Goal: Transaction & Acquisition: Purchase product/service

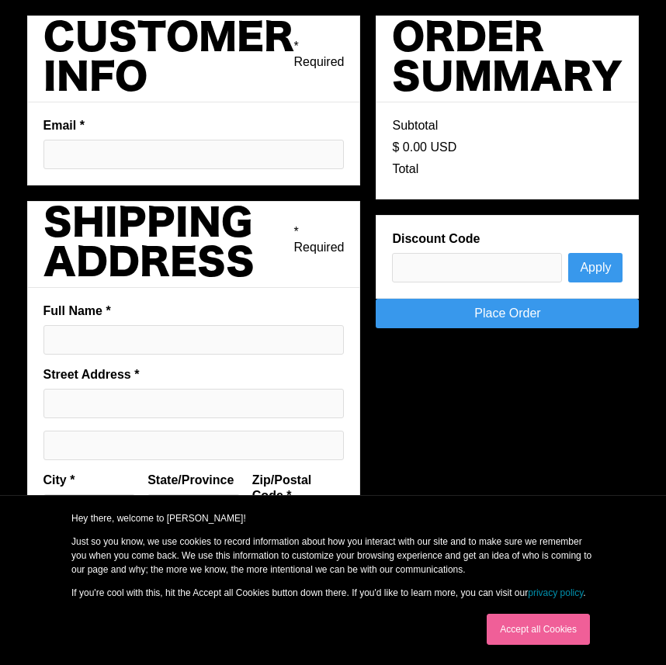
click at [195, 150] on input "Email *" at bounding box center [193, 155] width 301 height 30
type input "[EMAIL_ADDRESS][DOMAIN_NAME]"
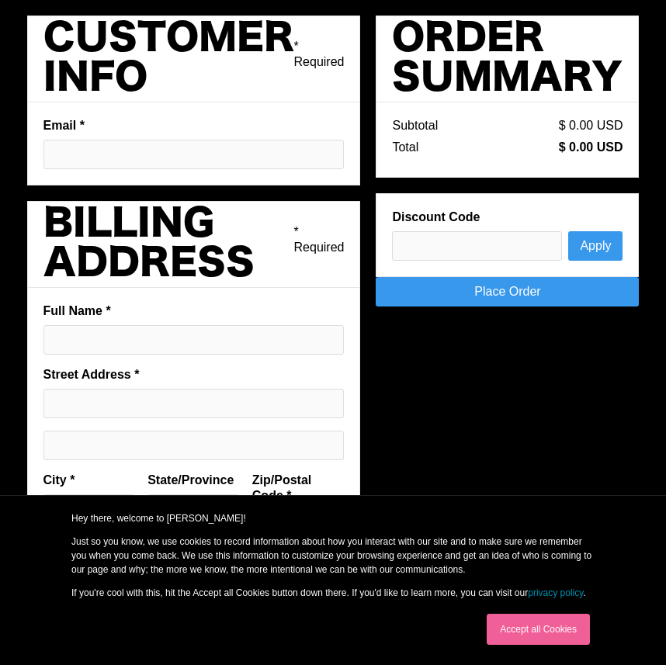
click at [186, 355] on fieldset "Full Name * Street Address * City * State/Province Zip/Postal Code * Country * …" at bounding box center [194, 454] width 334 height 332
click at [189, 350] on input "Full Name *" at bounding box center [193, 340] width 301 height 30
type input "[PERSON_NAME]"
type input "[STREET_ADDRESS]"
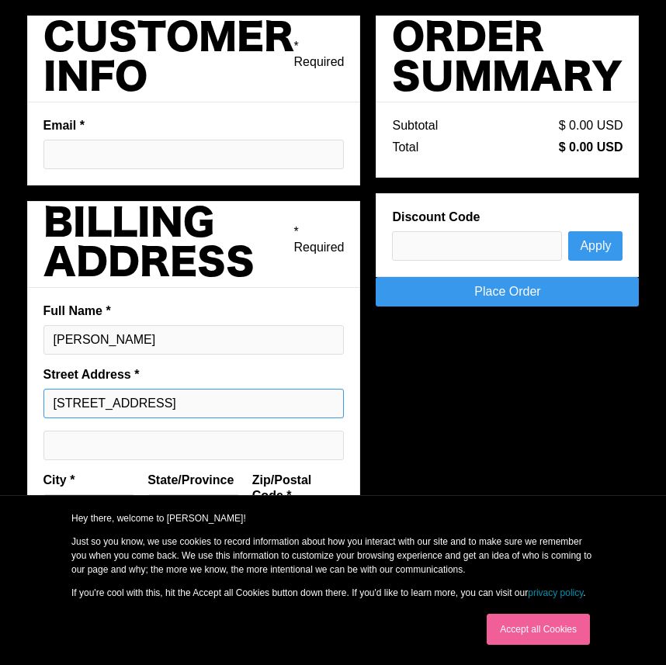
type input "Austin"
type input "[GEOGRAPHIC_DATA]"
type input "78701"
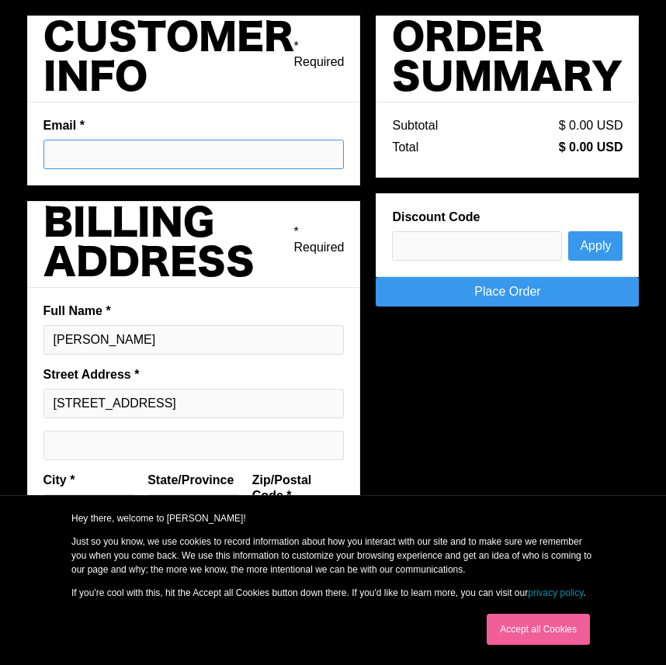
click at [522, 298] on link "Place Order" at bounding box center [507, 292] width 263 height 30
click at [269, 168] on fieldset "Email *" at bounding box center [194, 143] width 334 height 83
click at [273, 158] on input "Email *" at bounding box center [193, 155] width 301 height 30
type input "[EMAIL_ADDRESS][DOMAIN_NAME]"
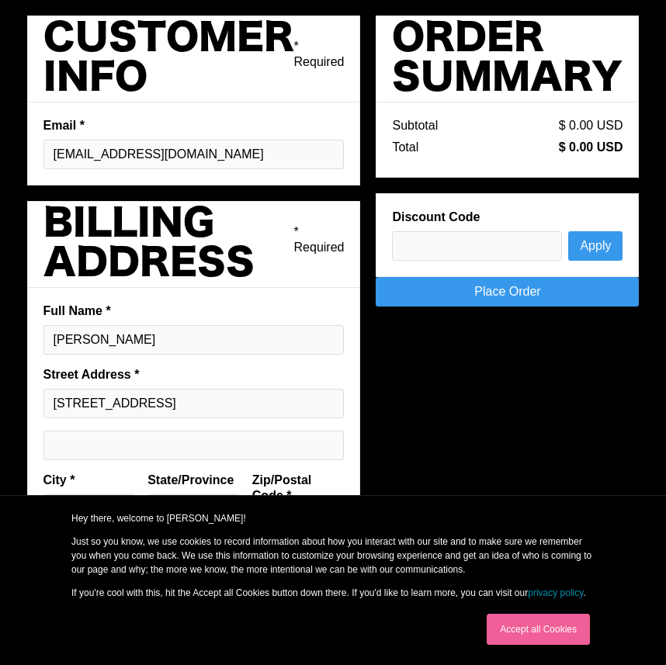
click at [431, 290] on link "Place Order" at bounding box center [507, 292] width 263 height 30
